Goal: Task Accomplishment & Management: Complete application form

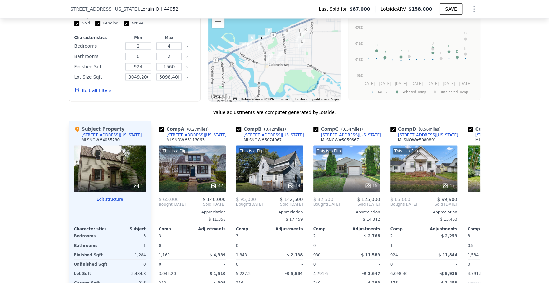
scroll to position [586, 0]
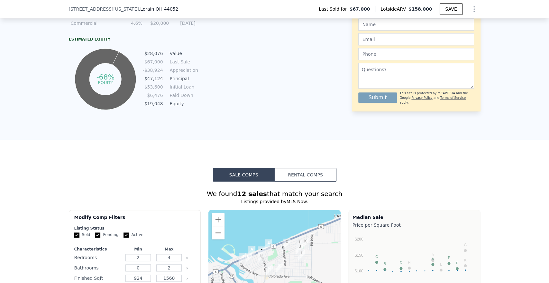
click at [317, 180] on button "Rental Comps" at bounding box center [306, 175] width 62 height 14
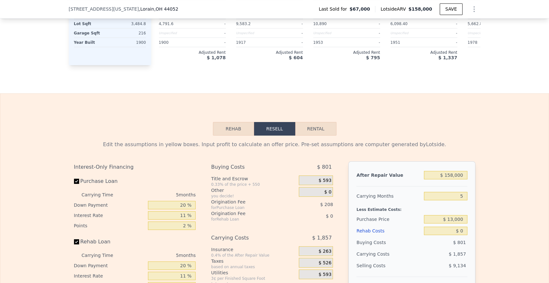
scroll to position [836, 0]
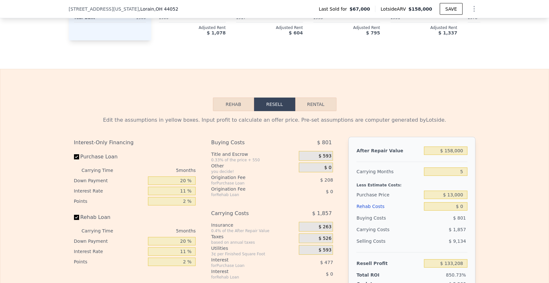
click at [331, 107] on div "Rehab Resell Rental Edit the assumptions in yellow boxes. Input profit to calcu…" at bounding box center [274, 224] width 549 height 310
click at [327, 108] on button "Rental" at bounding box center [315, 105] width 41 height 14
select select "30"
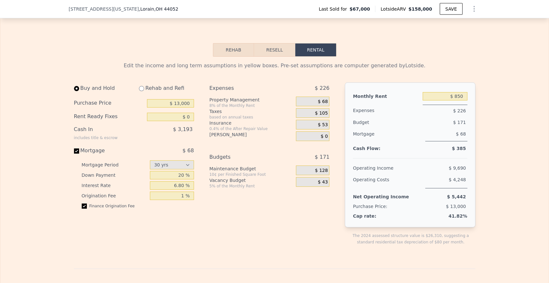
scroll to position [908, 0]
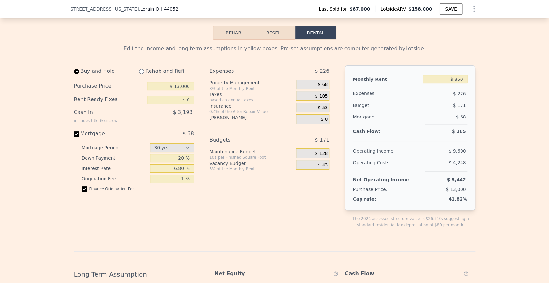
click at [330, 186] on div "Expenses $ 226 Property Management 8% of the Monthly Rent $ 68 Taxes based on a…" at bounding box center [272, 151] width 125 height 173
click at [185, 90] on input "$ 13,000" at bounding box center [170, 86] width 47 height 8
click at [319, 99] on span "$ 105" at bounding box center [321, 96] width 13 height 6
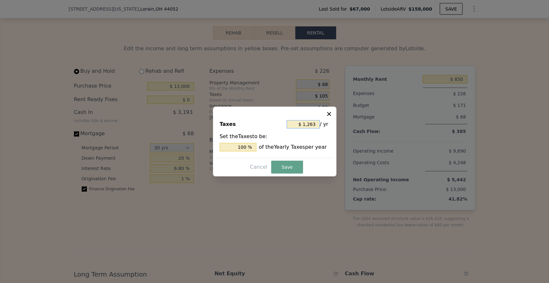
click at [306, 126] on input "$ 1,263" at bounding box center [303, 124] width 33 height 8
type input "$ 5"
type input "0.396 %"
type input "$ 52"
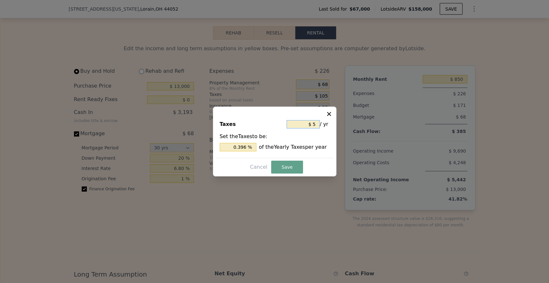
type input "4.117 %"
type input "$ 528"
type input "41.805 %"
type input "$ 5,282"
type input "418.211 %"
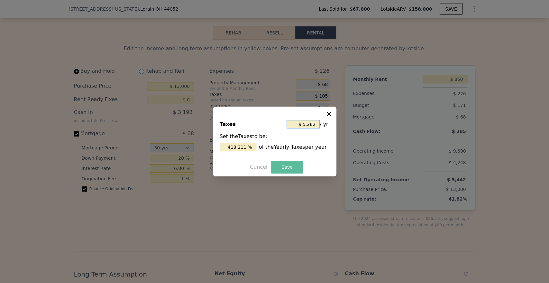
type input "$ 5,282"
click at [294, 166] on button "Save" at bounding box center [287, 167] width 32 height 13
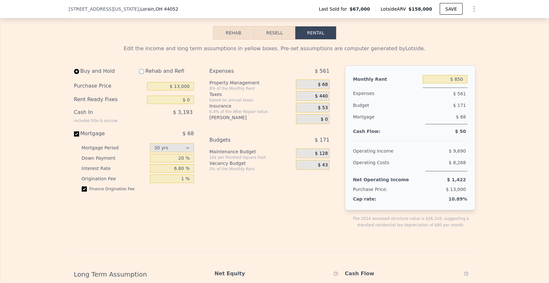
click at [318, 111] on span "$ 53" at bounding box center [323, 108] width 10 height 6
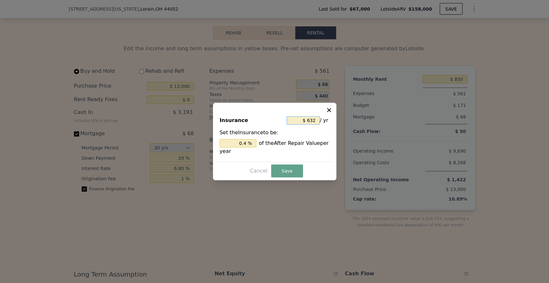
click at [306, 118] on input "$ 632" at bounding box center [303, 120] width 33 height 8
click at [309, 118] on input "$ 632" at bounding box center [303, 120] width 33 height 8
type input "$ 3"
type input "0.002 %"
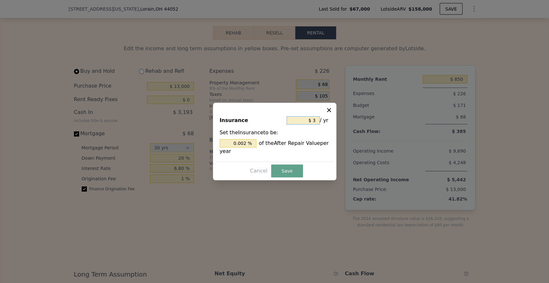
type input "$ 39"
type input "0.025 %"
type input "$ 390"
type input "0.247 %"
type input "$ 39"
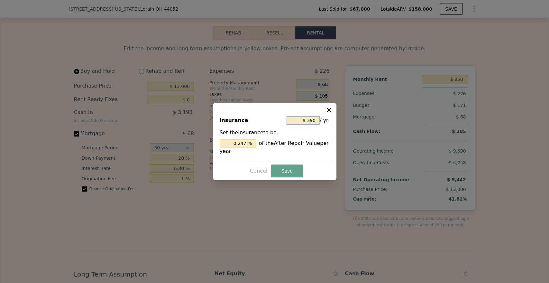
type input "0.025 %"
type input "$ 3"
type input "0.002 %"
type input "$ 30"
type input "0.019 %"
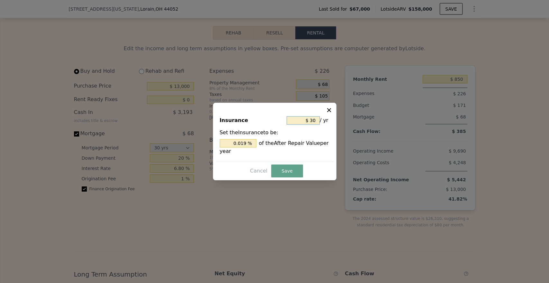
type input "$ 300"
type input "0.190 %"
type input "$ 3,002"
type input "1.9 %"
type input "$ 3,002"
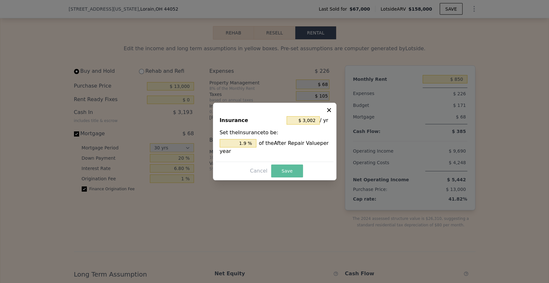
click at [295, 172] on button "Save" at bounding box center [287, 170] width 32 height 13
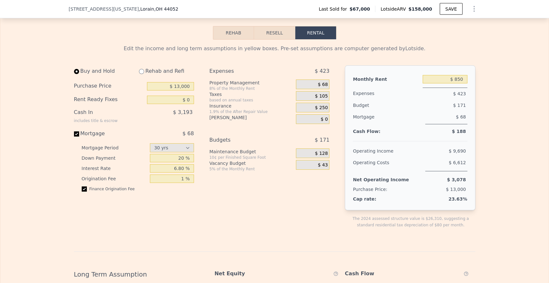
click at [317, 99] on span "$ 105" at bounding box center [321, 96] width 13 height 6
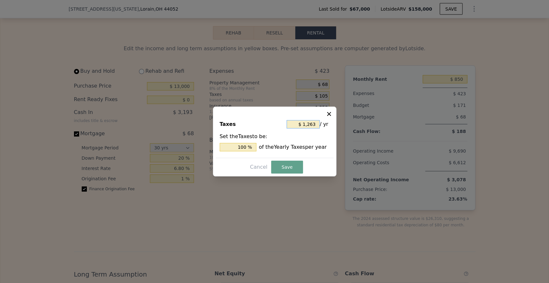
click at [305, 127] on input "$ 1,263" at bounding box center [303, 124] width 33 height 8
type input "$ 5"
type input "0.396 %"
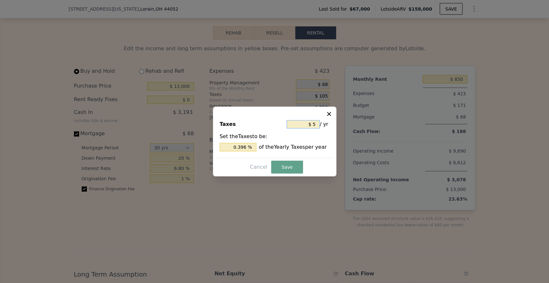
type input "$ 52"
type input "4.117 %"
type input "$ 5"
type input "0.396 %"
type input "$ 52"
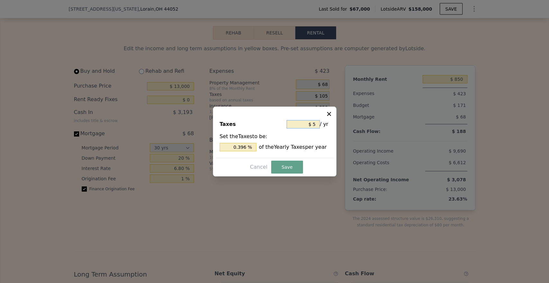
type input "4.117 %"
type input "$ 528"
type input "41.805 %"
type input "$ 5,288"
type input "418.686 %"
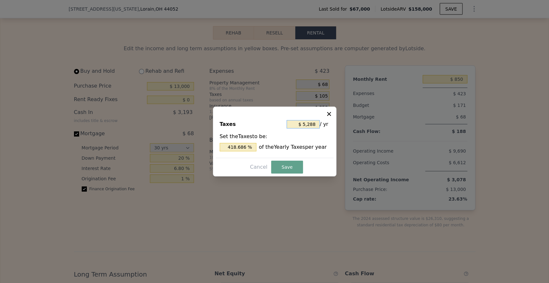
type input "$ 52,882"
type input "4,187.015 %"
type input "$ 5,288"
type input "418.686 %"
type input "$ 5,288"
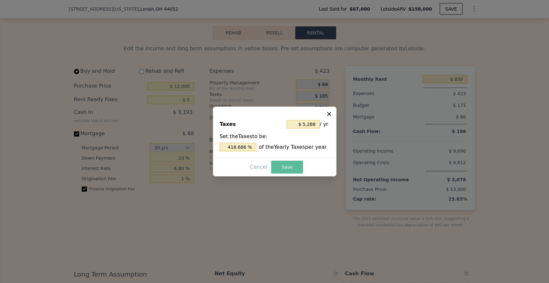
click at [302, 160] on div "Taxes $ 5,288 / yr Set the Taxes to be: 418.686 % of the Yearly Taxes per year …" at bounding box center [275, 142] width 124 height 70
click at [294, 166] on button "Save" at bounding box center [287, 167] width 32 height 13
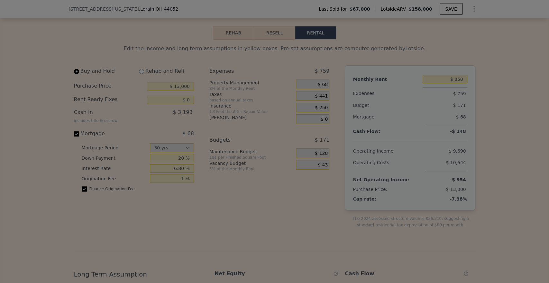
click at [322, 203] on div at bounding box center [274, 141] width 549 height 283
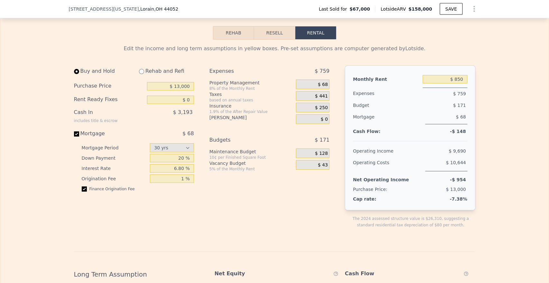
click at [320, 111] on span "$ 250" at bounding box center [321, 108] width 13 height 6
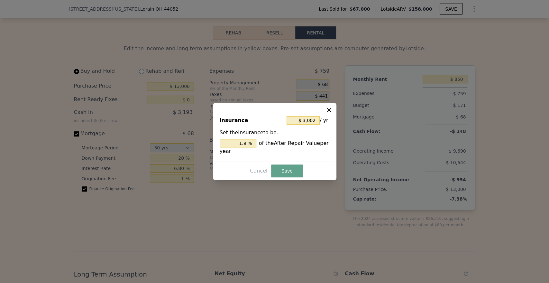
click at [329, 108] on icon at bounding box center [329, 110] width 6 height 6
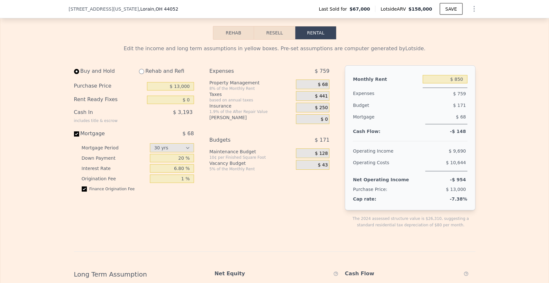
click at [338, 121] on div "Buy and Hold Rehab and Refi Purchase Price $ 13,000 Rent Ready Fixes $ 0 Cash I…" at bounding box center [275, 151] width 402 height 173
click at [315, 89] on div "$ 68" at bounding box center [312, 84] width 33 height 10
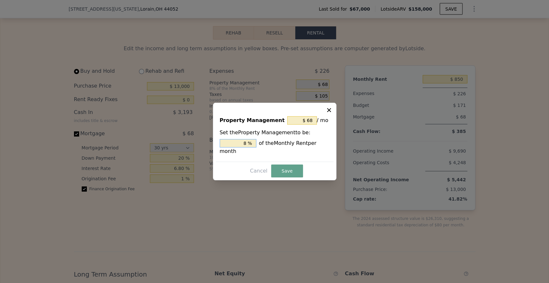
click at [240, 147] on input "8 %" at bounding box center [238, 143] width 37 height 8
type input "$ 9"
type input "1 %"
type input "$ 85"
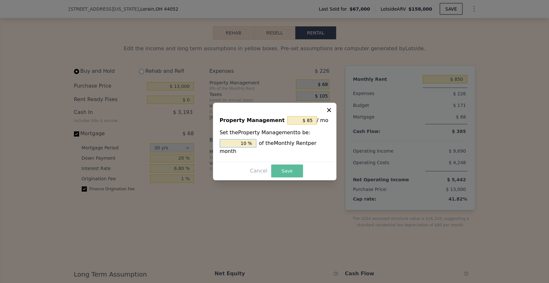
type input "10 %"
click at [282, 167] on button "Save" at bounding box center [287, 170] width 32 height 13
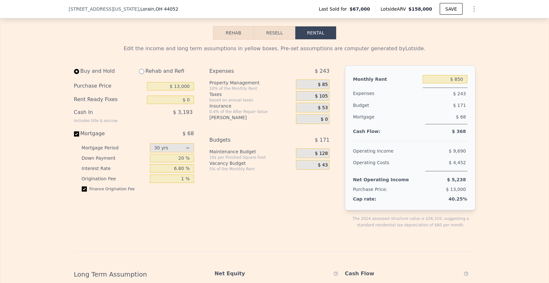
click at [314, 112] on div "$ 53" at bounding box center [312, 108] width 33 height 10
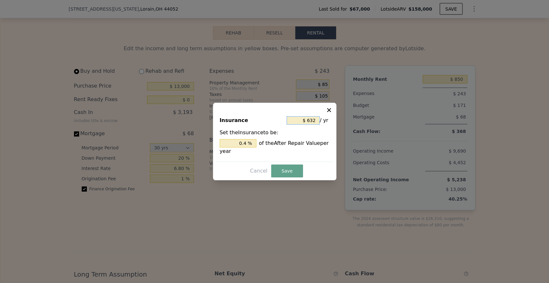
click at [312, 122] on input "$ 632" at bounding box center [303, 120] width 33 height 8
type input "$ 4"
type input "0.003 %"
type input "$ 40"
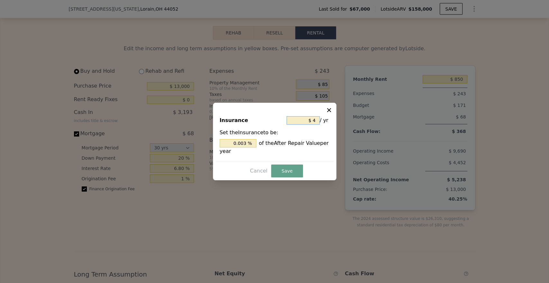
type input "0.025 %"
type input "$ 400"
type input "0.253 %"
type input "$ 4,000"
type input "2.532 %"
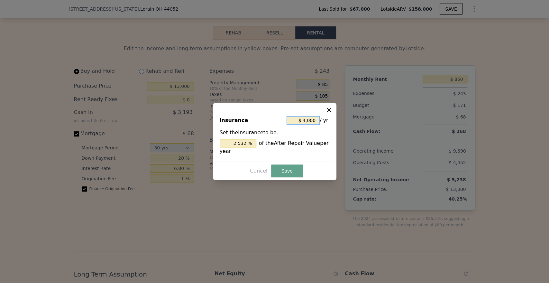
type input "$ 4,000"
click at [284, 176] on button "Save" at bounding box center [287, 170] width 32 height 13
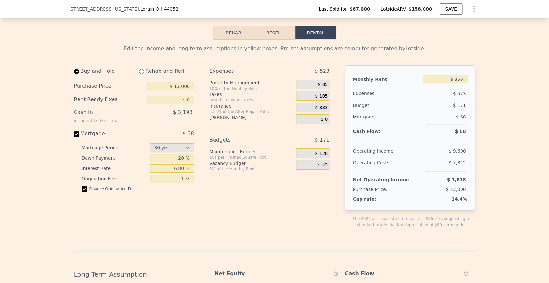
click at [316, 99] on span "$ 105" at bounding box center [321, 96] width 13 height 6
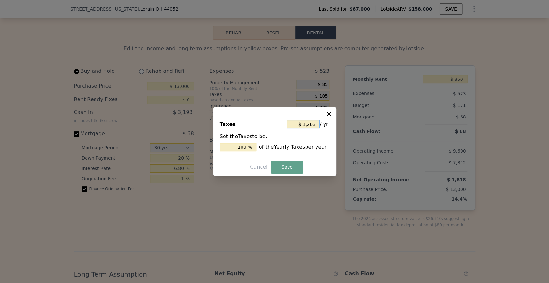
click at [305, 124] on input "$ 1,263" at bounding box center [303, 124] width 33 height 8
type input "$ 2"
type input "0.158 %"
type input "$ 5"
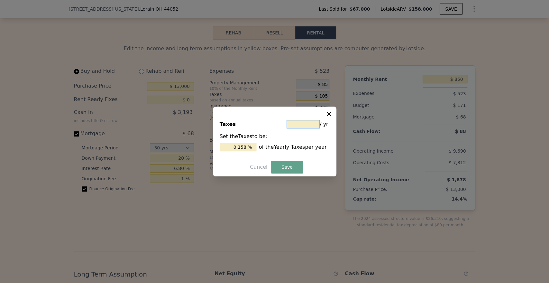
type input "0.396 %"
type input "$ 52"
type input "4.117 %"
type input "$ 528"
type input "41.805 %"
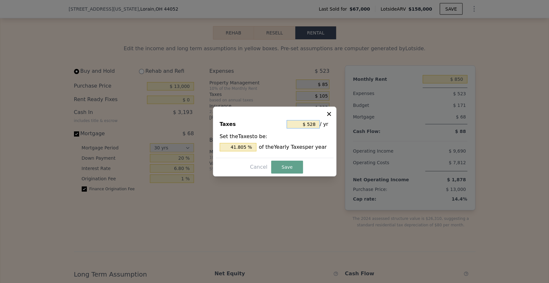
type input "$ 5,282"
type input "418.211 %"
type input "$ 5,282"
click at [291, 168] on button "Save" at bounding box center [287, 167] width 32 height 13
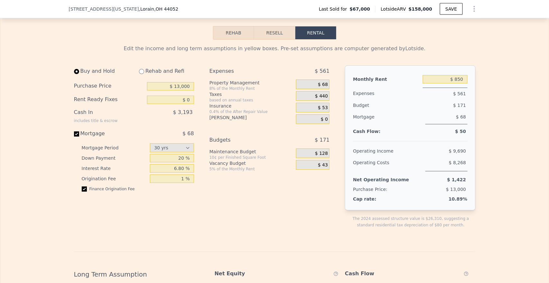
click at [322, 111] on span "$ 53" at bounding box center [323, 108] width 10 height 6
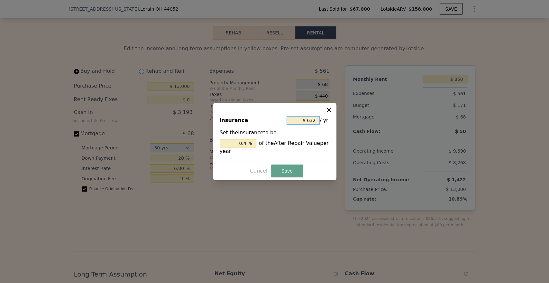
click at [304, 120] on input "$ 632" at bounding box center [303, 120] width 33 height 8
type input "$ 4"
type input "0.003 %"
type input "$ 40"
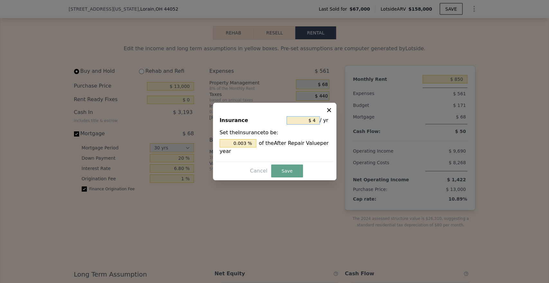
type input "0.025 %"
type input "$ 400"
type input "0.253 %"
type input "$ 4,000"
type input "2.532 %"
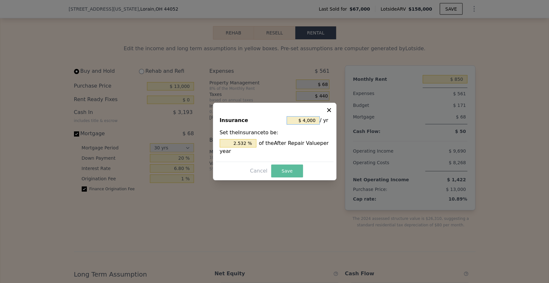
type input "$ 4,000"
click at [288, 176] on button "Save" at bounding box center [287, 170] width 32 height 13
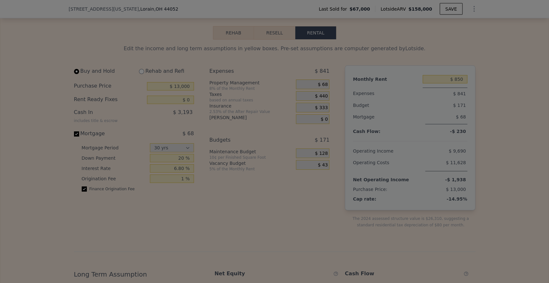
click at [316, 92] on div at bounding box center [274, 141] width 549 height 283
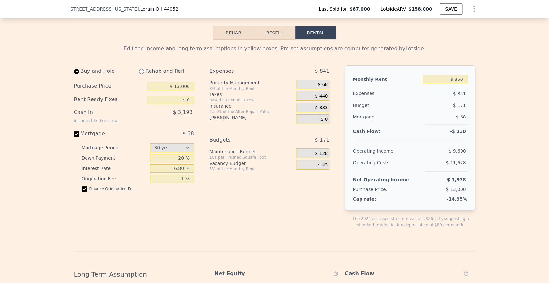
click at [320, 88] on span "$ 68" at bounding box center [323, 85] width 10 height 6
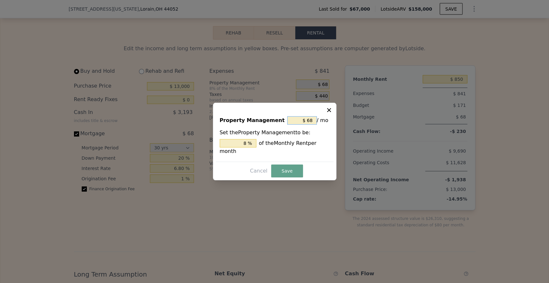
click at [301, 123] on input "$ 68" at bounding box center [302, 120] width 30 height 8
click at [310, 121] on input "$ 68" at bounding box center [302, 120] width 30 height 8
click at [237, 147] on input "8 %" at bounding box center [238, 143] width 37 height 8
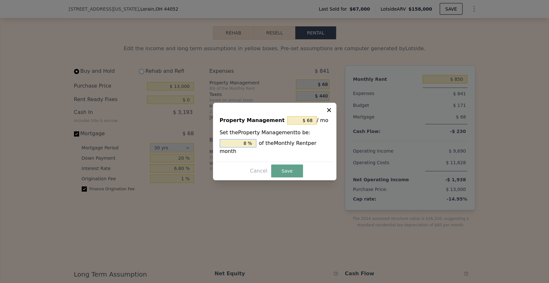
click at [238, 147] on input "8 %" at bounding box center [238, 143] width 37 height 8
type input "$ 9"
type input "1 %"
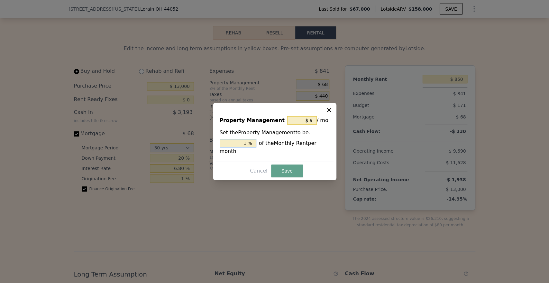
type input "$ 85"
type input "10 %"
click at [294, 169] on button "Save" at bounding box center [287, 170] width 32 height 13
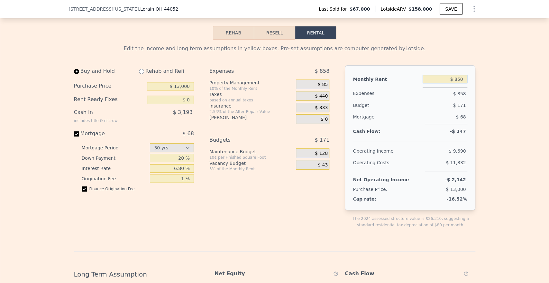
click at [459, 83] on input "$ 850" at bounding box center [445, 79] width 45 height 8
type input "$ 70,250"
click at [324, 156] on span "$ 128" at bounding box center [321, 154] width 13 height 6
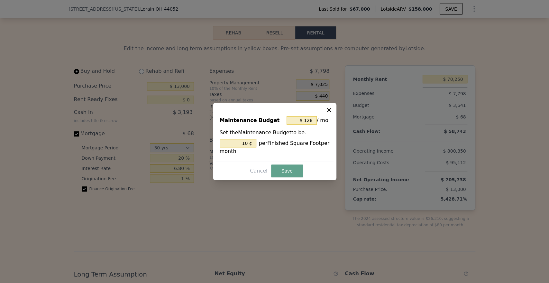
click at [330, 109] on icon at bounding box center [329, 110] width 6 height 6
type input "10 %"
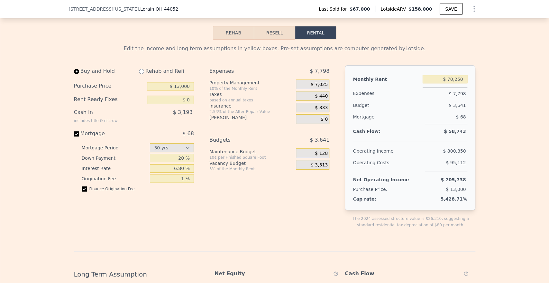
type input "$ 850"
click at [321, 156] on span "$ 128" at bounding box center [321, 154] width 13 height 6
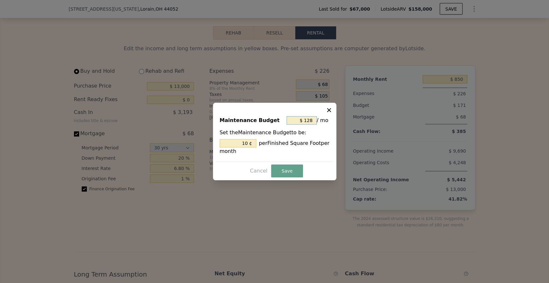
click at [306, 116] on input "$ 128" at bounding box center [302, 120] width 30 height 8
click at [309, 117] on input "$ 128" at bounding box center [302, 120] width 30 height 8
type input "$ 7"
type input "0.545 ¢"
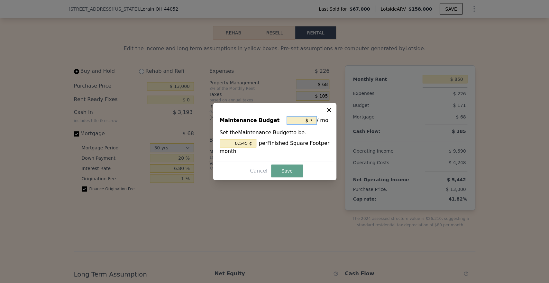
type input "$ 73"
type input "5.685 ¢"
type input "$ 736"
type input "57.321 ¢"
type input "$ 73"
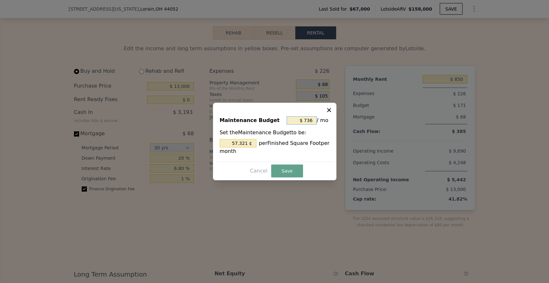
type input "5.685 ¢"
type input "$ 737"
type input "57.399 ¢"
type input "$ 7,376"
type input "574.455 ¢"
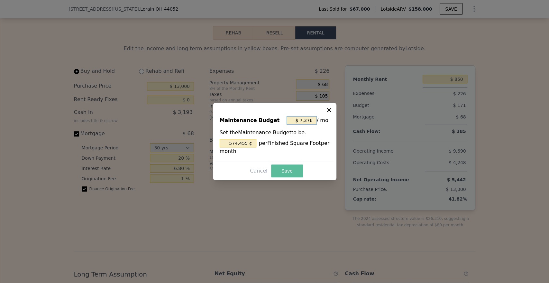
type input "$ 7,376"
click at [295, 173] on button "Save" at bounding box center [287, 170] width 32 height 13
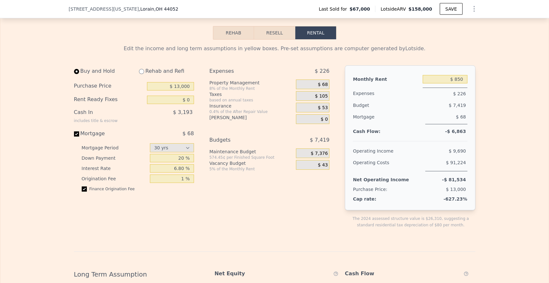
click at [315, 99] on span "$ 105" at bounding box center [321, 96] width 13 height 6
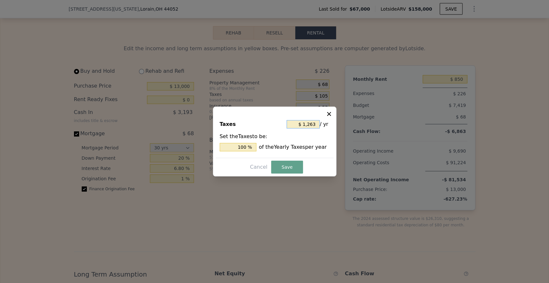
click at [312, 127] on input "$ 1,263" at bounding box center [303, 124] width 33 height 8
type input "$ 5"
type input "0.396 %"
type input "$ 58"
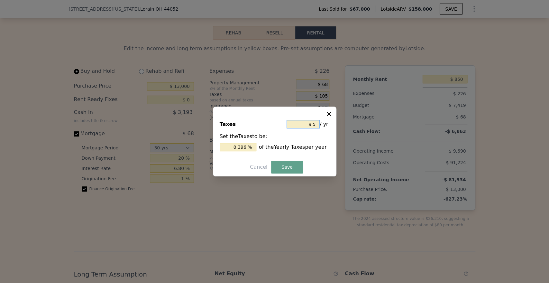
type input "4.592 %"
type input "$ 582"
type input "46.081 %"
type input "$ 5,822"
type input "460.966 %"
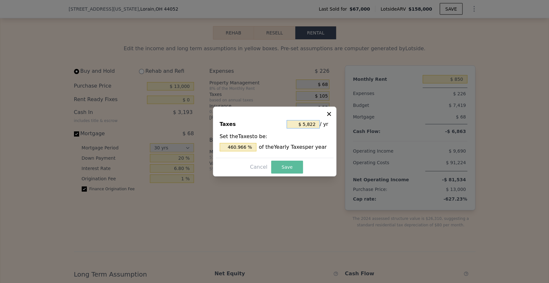
type input "$ 5,822"
click at [292, 165] on button "Save" at bounding box center [287, 167] width 32 height 13
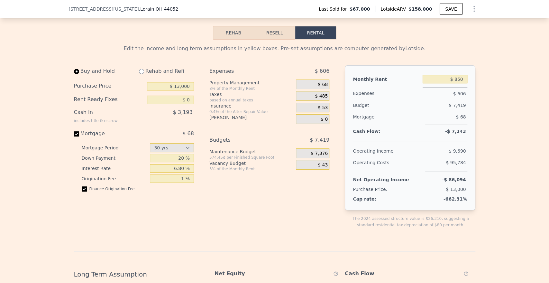
click at [329, 115] on div "Expenses $ 606 Property Management 8% of the Monthly Rent $ 68 Taxes based on a…" at bounding box center [272, 151] width 125 height 173
click at [322, 111] on span "$ 53" at bounding box center [323, 108] width 10 height 6
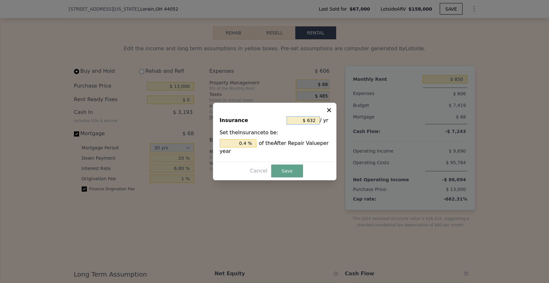
click at [302, 120] on input "$ 632" at bounding box center [303, 120] width 33 height 8
type input "$ 3"
type input "0.002 %"
type input "$ 35"
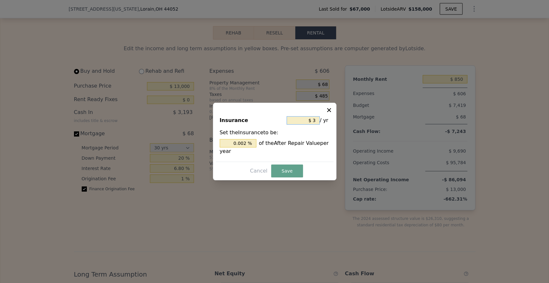
type input "0.022 %"
type input "$ 350"
type input "0.222 %"
type input "$ 3,500"
type input "2.215 %"
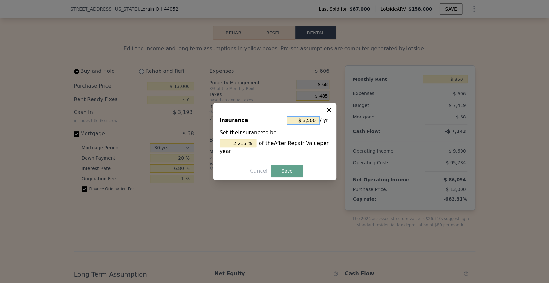
type input "$ 3,500"
drag, startPoint x: 286, startPoint y: 163, endPoint x: 289, endPoint y: 168, distance: 5.8
click at [287, 163] on div "Insurance $ 3,500 / yr Set the Insurance to be: 2.215 % of the After Repair Val…" at bounding box center [275, 142] width 124 height 78
click at [290, 168] on button "Save" at bounding box center [287, 170] width 32 height 13
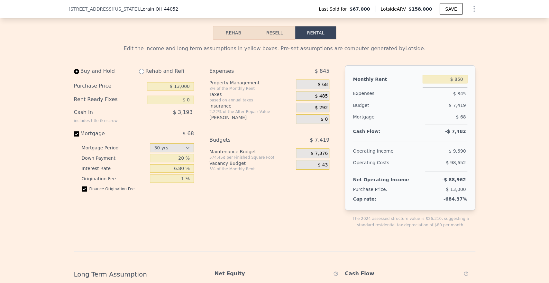
click at [321, 88] on span "$ 68" at bounding box center [323, 85] width 10 height 6
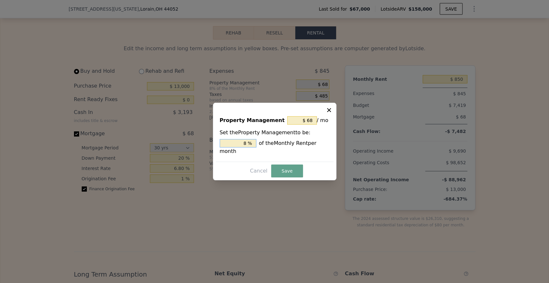
click at [243, 147] on input "8 %" at bounding box center [238, 143] width 37 height 8
type input "$ 9"
type input "1 %"
type input "$ 85"
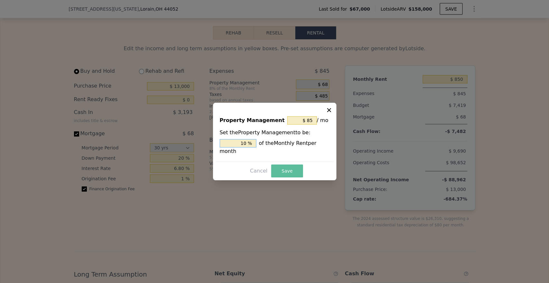
type input "10 %"
click at [289, 166] on button "Save" at bounding box center [287, 170] width 32 height 13
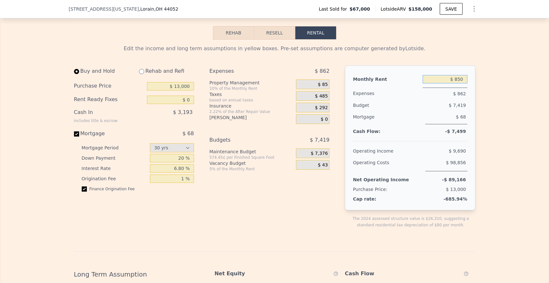
click at [452, 83] on input "$ 850" at bounding box center [445, 79] width 45 height 8
click at [456, 85] on div "$ 850" at bounding box center [445, 79] width 45 height 12
click at [458, 83] on input "$ 850" at bounding box center [445, 79] width 45 height 8
type input "$ 70,250"
click at [320, 156] on span "$ 128" at bounding box center [321, 154] width 13 height 6
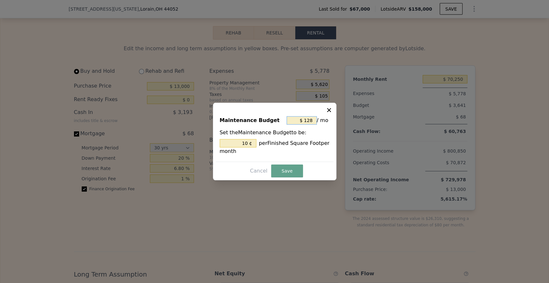
click at [308, 118] on input "$ 128" at bounding box center [302, 120] width 30 height 8
type input "$ 6"
type input "0.467 ¢"
type input "$ 60"
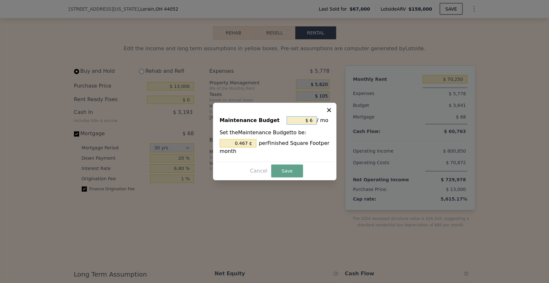
type input "4.673 ¢"
type input "$ 600"
type input "46.729 ¢"
type input "$ 6,000"
type input "467.290 ¢"
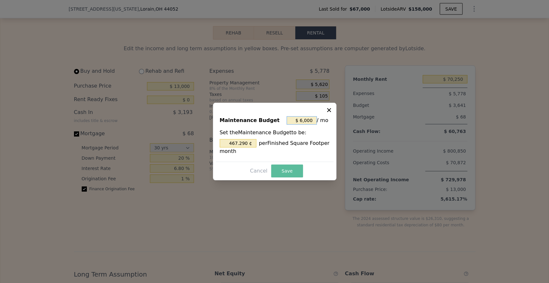
type input "$ 6,000"
click at [280, 172] on button "Save" at bounding box center [287, 170] width 32 height 13
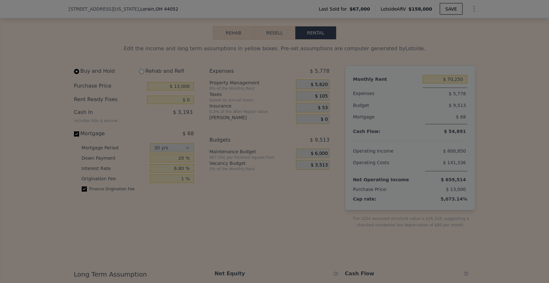
type input "467.290 %"
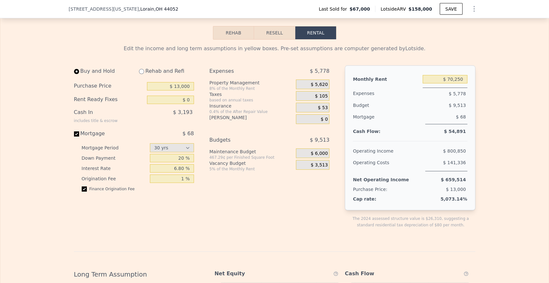
click at [320, 158] on div "$ 6,000" at bounding box center [312, 153] width 33 height 10
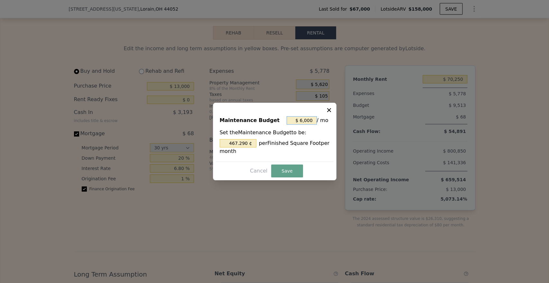
click at [309, 120] on input "$ 6,000" at bounding box center [302, 120] width 30 height 8
type input "$ 850"
click at [309, 120] on input "$ 6,000" at bounding box center [302, 120] width 30 height 8
type input "$ 73"
type input "5.685 ¢"
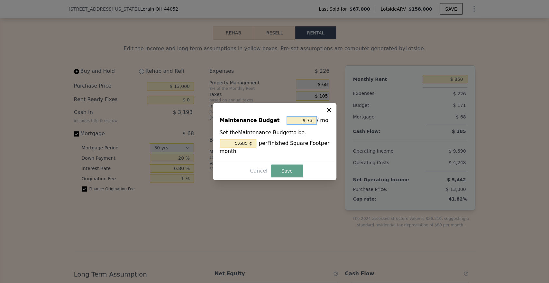
type input "$ 736"
type input "57.321 ¢"
type input "$ 7,367"
type input "573.754 ¢"
type input "$ 736"
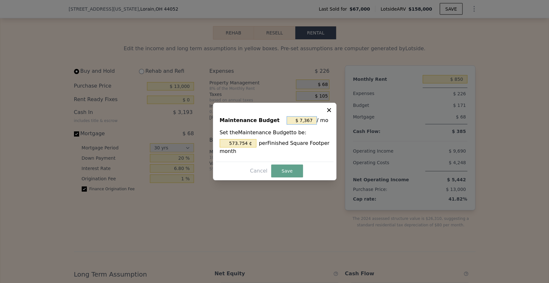
type input "57.321 ¢"
type input "$ 73"
type input "5.685 ¢"
type input "$ 737"
type input "57.399 ¢"
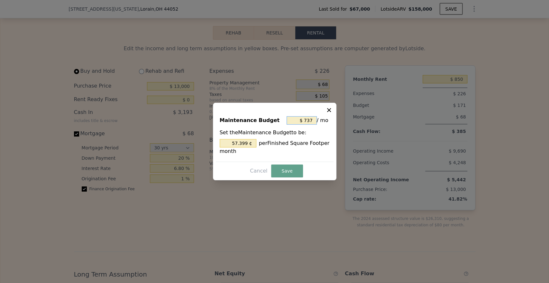
type input "$ 7,376"
type input "574.455 ¢"
type input "$ 7,376"
click at [284, 188] on div at bounding box center [274, 141] width 549 height 283
type input "574.455 %"
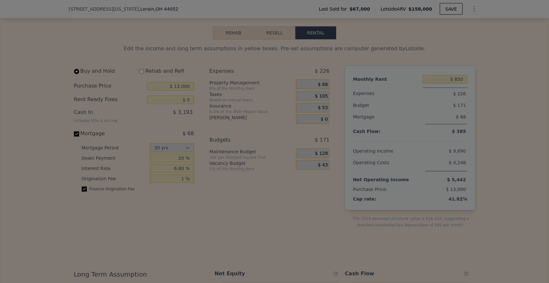
click at [287, 176] on div at bounding box center [274, 141] width 549 height 283
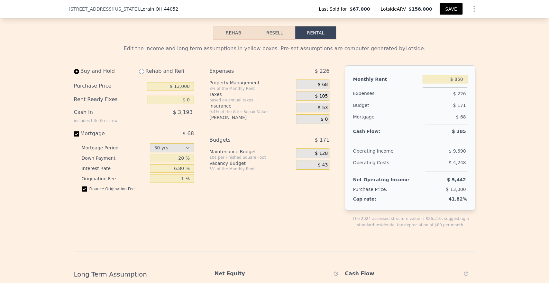
click at [452, 8] on button "SAVE" at bounding box center [451, 9] width 23 height 12
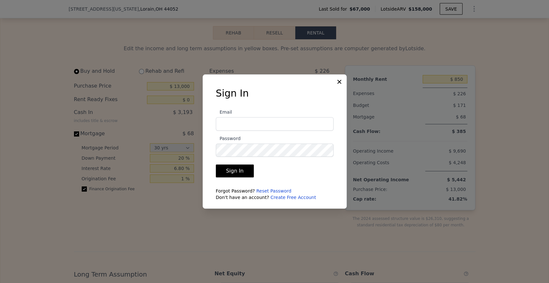
click at [277, 197] on link "Create Free Account" at bounding box center [294, 197] width 46 height 5
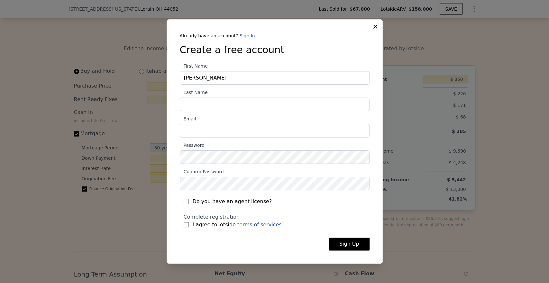
type input "[PERSON_NAME]"
click at [304, 108] on section "First Name Andres Last Name Lope Email Password Confirm Password Do you have an…" at bounding box center [275, 147] width 190 height 170
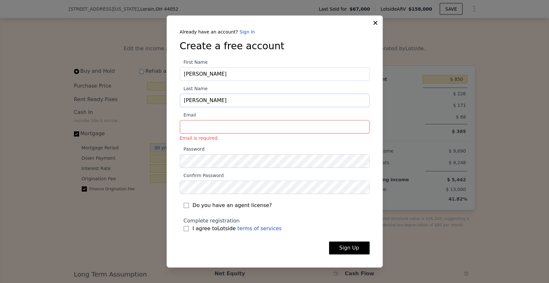
type input "[PERSON_NAME]"
type input "[EMAIL_ADDRESS][DOMAIN_NAME]"
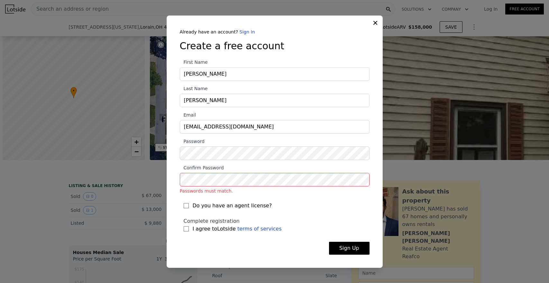
select select "30"
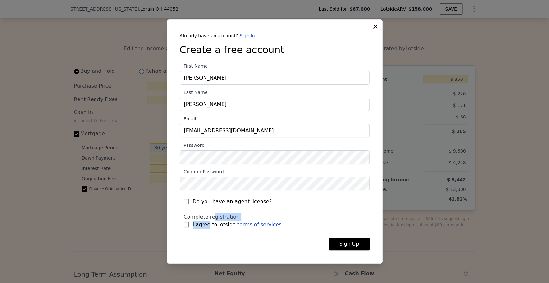
click at [209, 226] on div "Complete registration I agree to Lotside terms of services" at bounding box center [275, 220] width 182 height 15
click at [209, 226] on span "I agree to Lotside terms of services" at bounding box center [237, 225] width 89 height 8
click at [189, 226] on input "I agree to Lotside terms of services" at bounding box center [186, 224] width 5 height 5
checkbox input "true"
click at [368, 247] on button "Sign Up" at bounding box center [349, 244] width 41 height 13
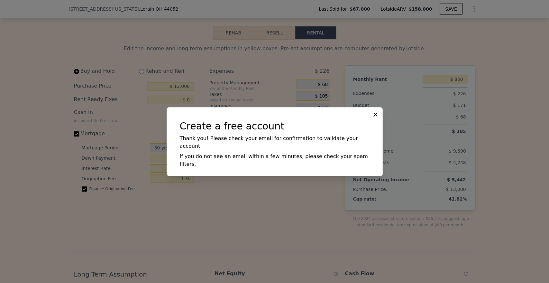
click at [376, 118] on button at bounding box center [376, 114] width 8 height 8
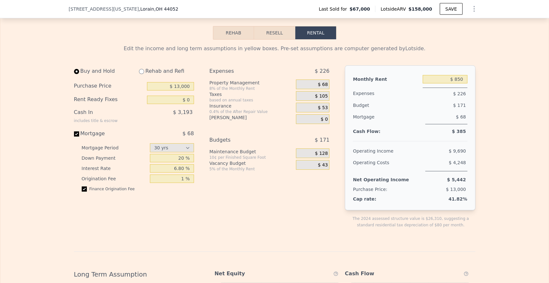
click at [472, 6] on icon "Show Options" at bounding box center [474, 9] width 8 height 8
click at [472, 7] on icon "Show Options" at bounding box center [474, 9] width 8 height 8
click at [455, 9] on button "SAVE" at bounding box center [451, 9] width 23 height 12
click at [451, 83] on input "$ 850" at bounding box center [445, 79] width 45 height 8
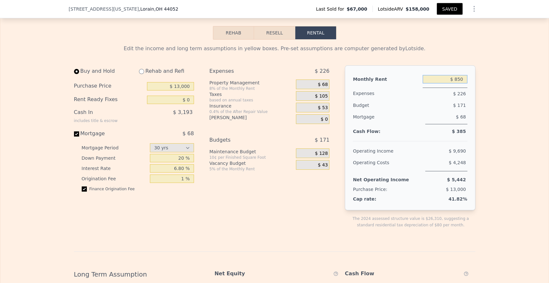
click at [456, 83] on input "$ 850" at bounding box center [445, 79] width 45 height 8
click at [454, 83] on input "$ 850" at bounding box center [445, 79] width 45 height 8
click at [457, 83] on input "$ 850" at bounding box center [445, 79] width 45 height 8
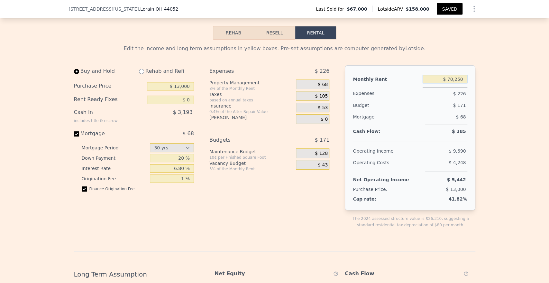
type input "$ 70,250"
click at [313, 88] on span "$ 5,620" at bounding box center [319, 85] width 17 height 6
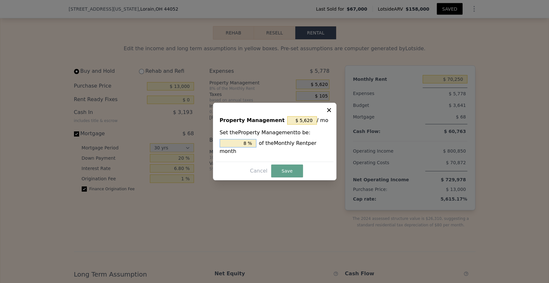
click at [245, 146] on input "8 %" at bounding box center [238, 143] width 37 height 8
type input "$ 703"
type input "1 %"
type input "$ 7,025"
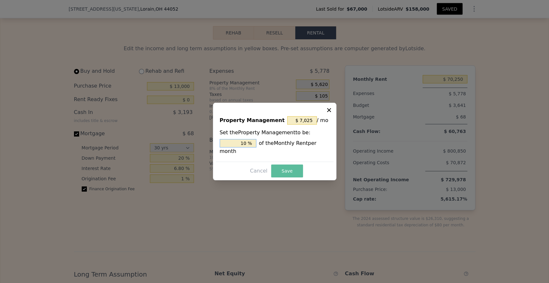
type input "10 %"
click at [283, 172] on button "Save" at bounding box center [287, 170] width 32 height 13
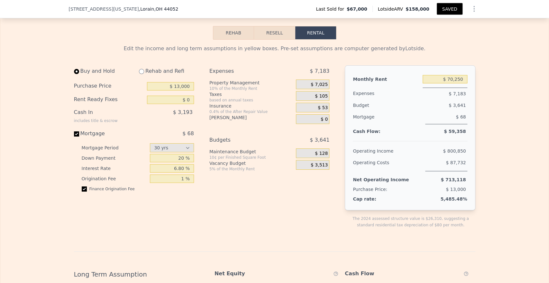
click at [322, 99] on span "$ 105" at bounding box center [321, 96] width 13 height 6
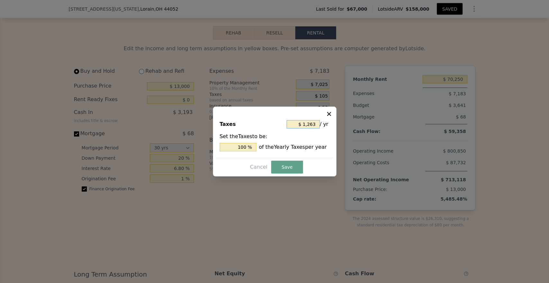
click at [310, 126] on input "$ 1,263" at bounding box center [303, 124] width 33 height 8
type input "$ 5"
type input "0.396 %"
type input "$ 58"
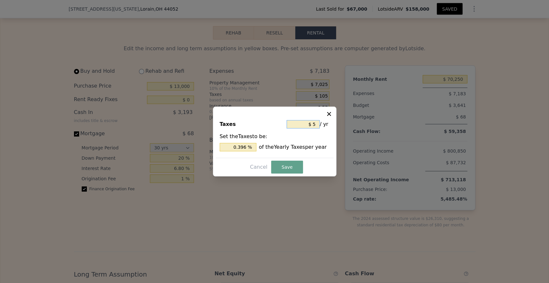
type input "4.592 %"
type input "$ 580"
type input "45.922 %"
type input "$ 5,800"
type input "459.224 %"
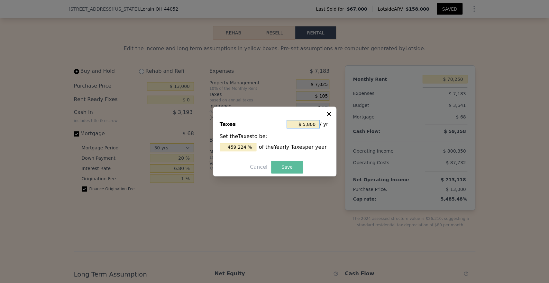
type input "$ 5,800"
click at [291, 165] on button "Save" at bounding box center [287, 167] width 32 height 13
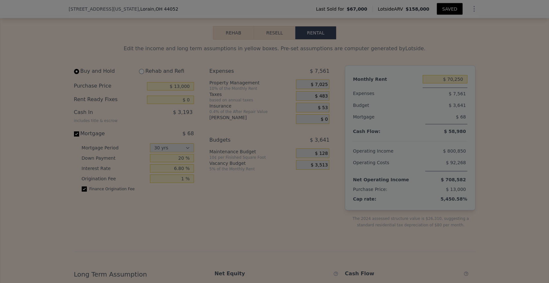
click at [347, 119] on div at bounding box center [274, 141] width 549 height 283
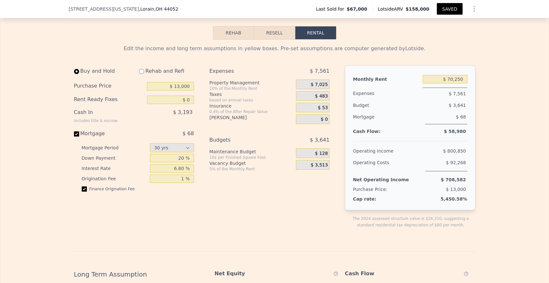
click at [314, 112] on div "$ 53" at bounding box center [312, 108] width 33 height 10
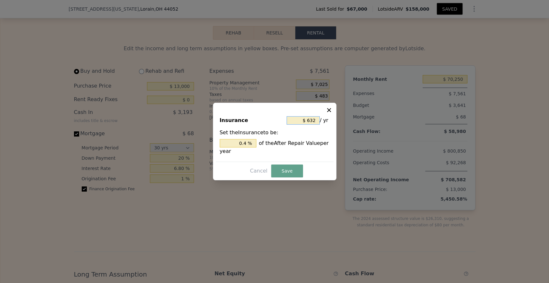
click at [306, 121] on input "$ 632" at bounding box center [303, 120] width 33 height 8
type input "$ 5,632"
type input "3.565 %"
click at [310, 123] on input "$ 5,632" at bounding box center [303, 120] width 33 height 8
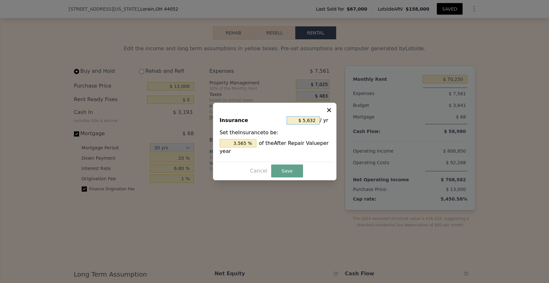
click at [310, 123] on input "$ 5,632" at bounding box center [303, 120] width 33 height 8
type input "$ 3"
type input "0.002 %"
type input "$ 35"
type input "0.022 %"
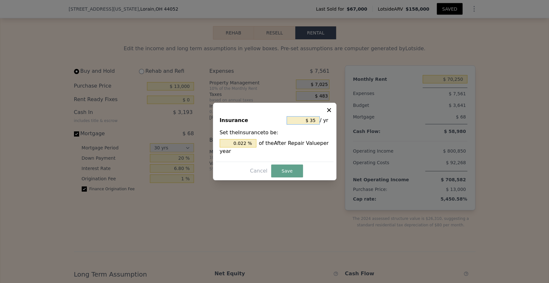
type input "$ 350"
type input "0.222 %"
type input "$ 3,500"
type input "2.215 %"
type input "$ 3,500"
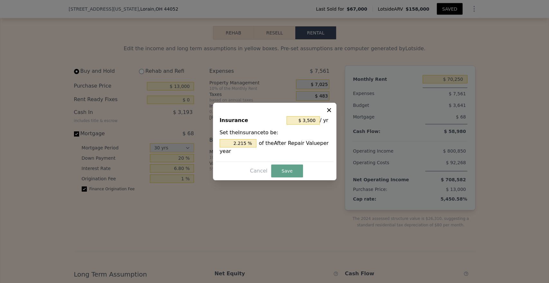
click at [288, 168] on button "Save" at bounding box center [287, 170] width 32 height 13
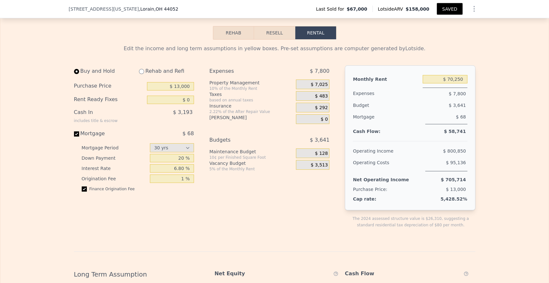
click at [320, 156] on span "$ 128" at bounding box center [321, 154] width 13 height 6
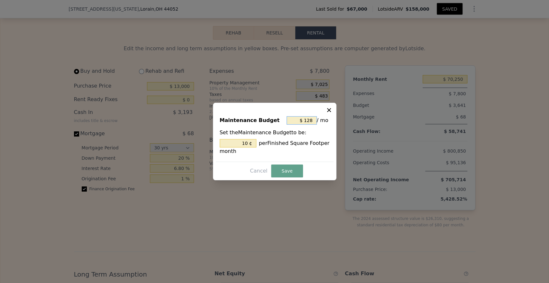
click at [304, 120] on input "$ 128" at bounding box center [302, 120] width 30 height 8
click at [306, 117] on input "$ 128" at bounding box center [302, 120] width 30 height 8
type input "$ 7"
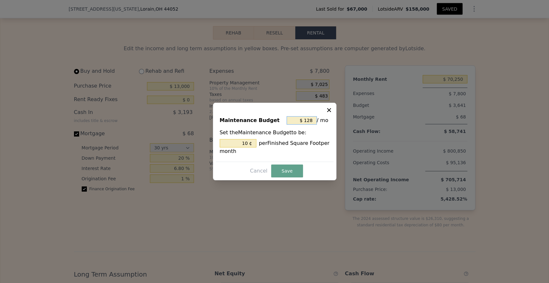
type input "0.545 ¢"
type input "$ 70"
type input "5.452 ¢"
type input "$ 700"
type input "54.517 ¢"
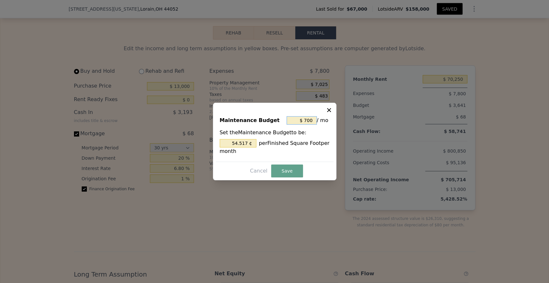
type input "$ 7,000"
type input "545.171 ¢"
type input "$ 700"
type input "54.517 ¢"
type input "$ 70"
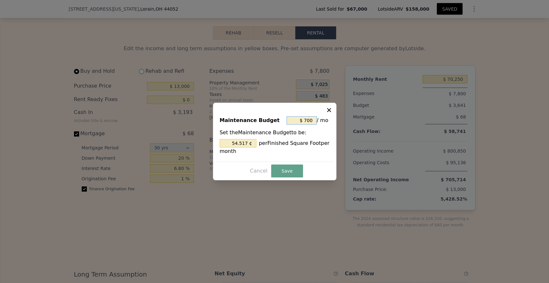
type input "5.452 ¢"
type input "$ 7"
type input "0.545 ¢"
type input "$ 73"
type input "5.685 ¢"
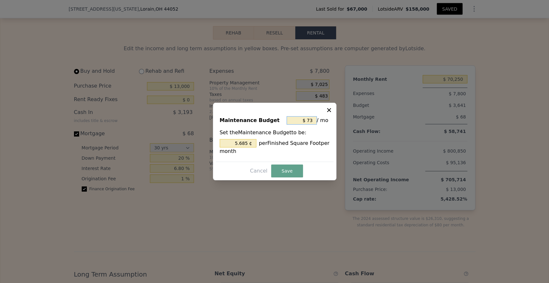
type input "$ 730"
type input "56.854 ¢"
type input "$ 7,300"
type input "568.536 ¢"
type input "$ 7,300"
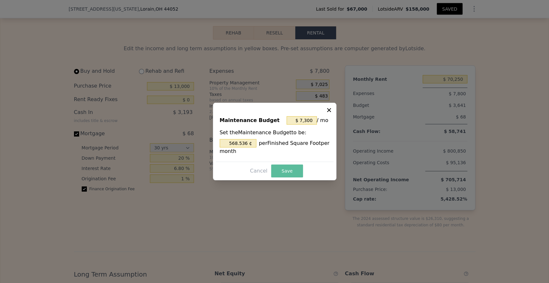
click at [295, 168] on button "Save" at bounding box center [287, 170] width 32 height 13
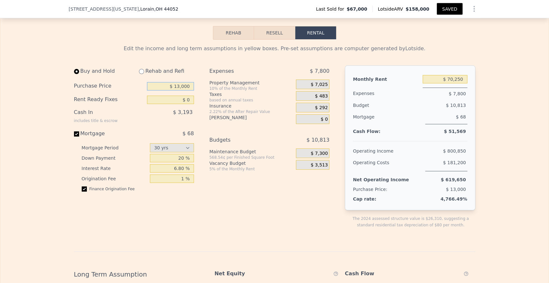
click at [169, 90] on input "$ 13,000" at bounding box center [170, 86] width 47 height 8
click at [179, 90] on input "$ 13,000" at bounding box center [170, 86] width 47 height 8
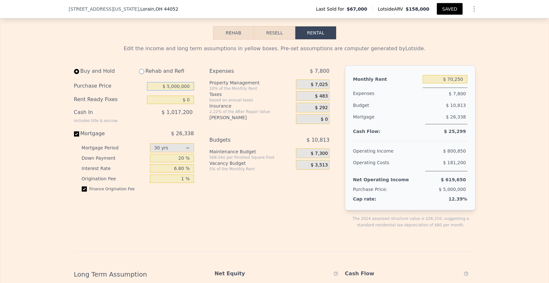
click at [179, 90] on input "$ 5,000,000" at bounding box center [170, 86] width 47 height 8
type input "$ 6"
type input "$ 5,500,000"
type input "$ 850"
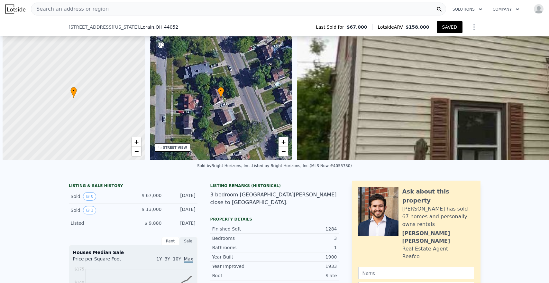
select select "30"
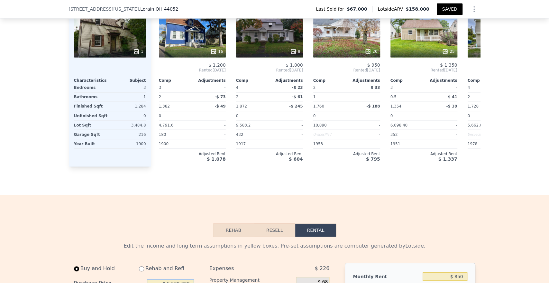
scroll to position [622, 0]
